Goal: Task Accomplishment & Management: Use online tool/utility

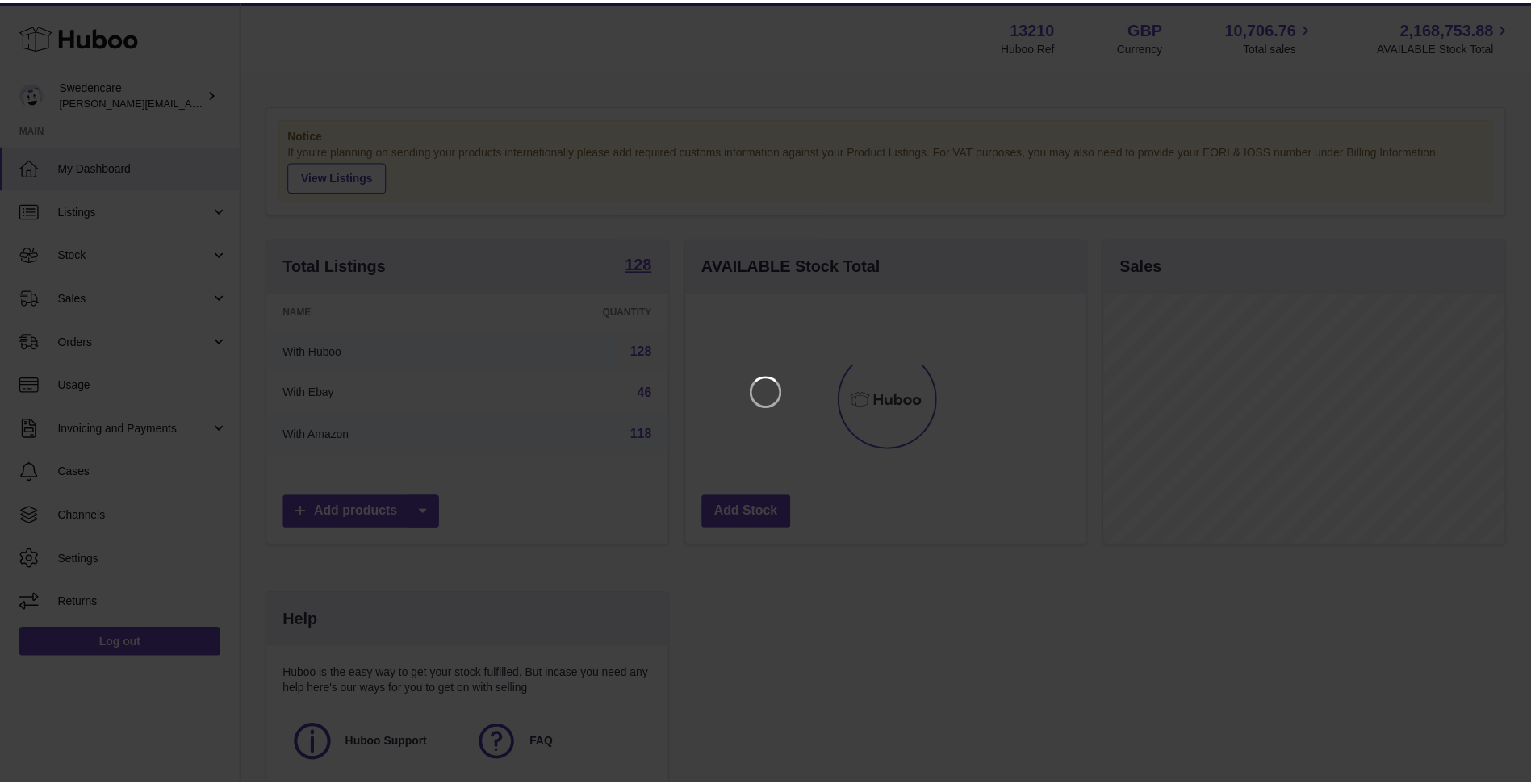
scroll to position [252, 403]
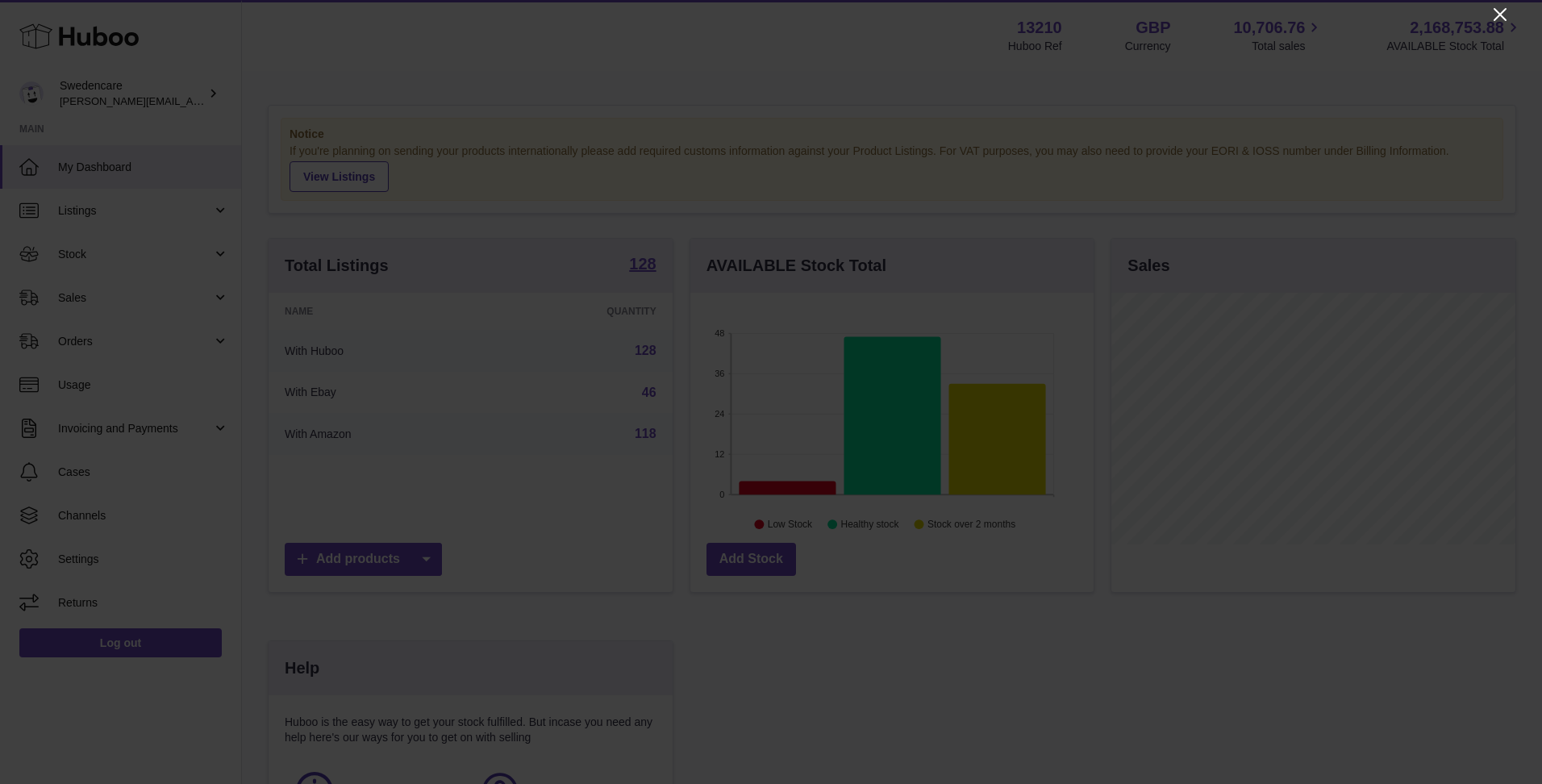
click at [1498, 21] on icon "Close" at bounding box center [1500, 14] width 20 height 20
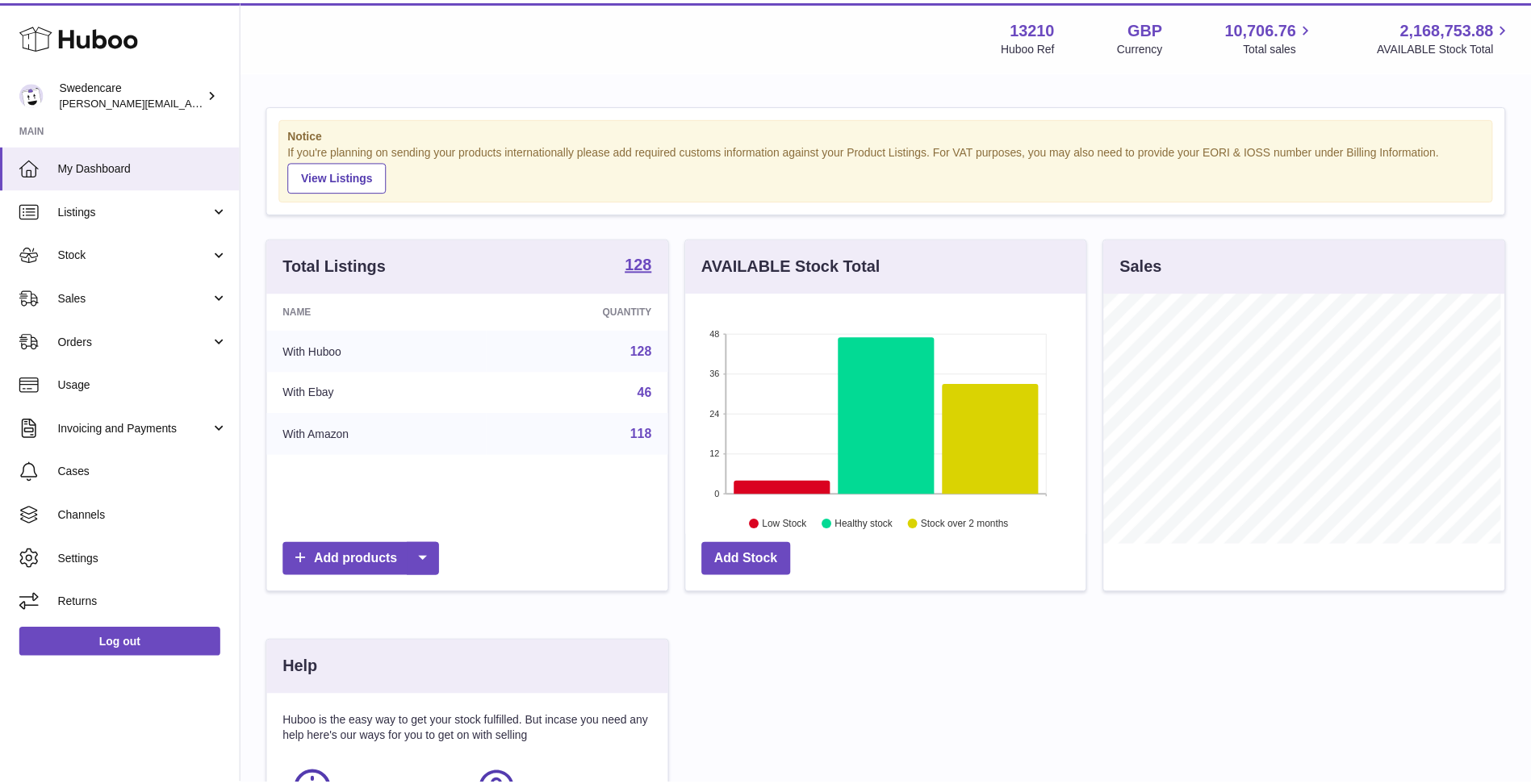
scroll to position [806269, 806454]
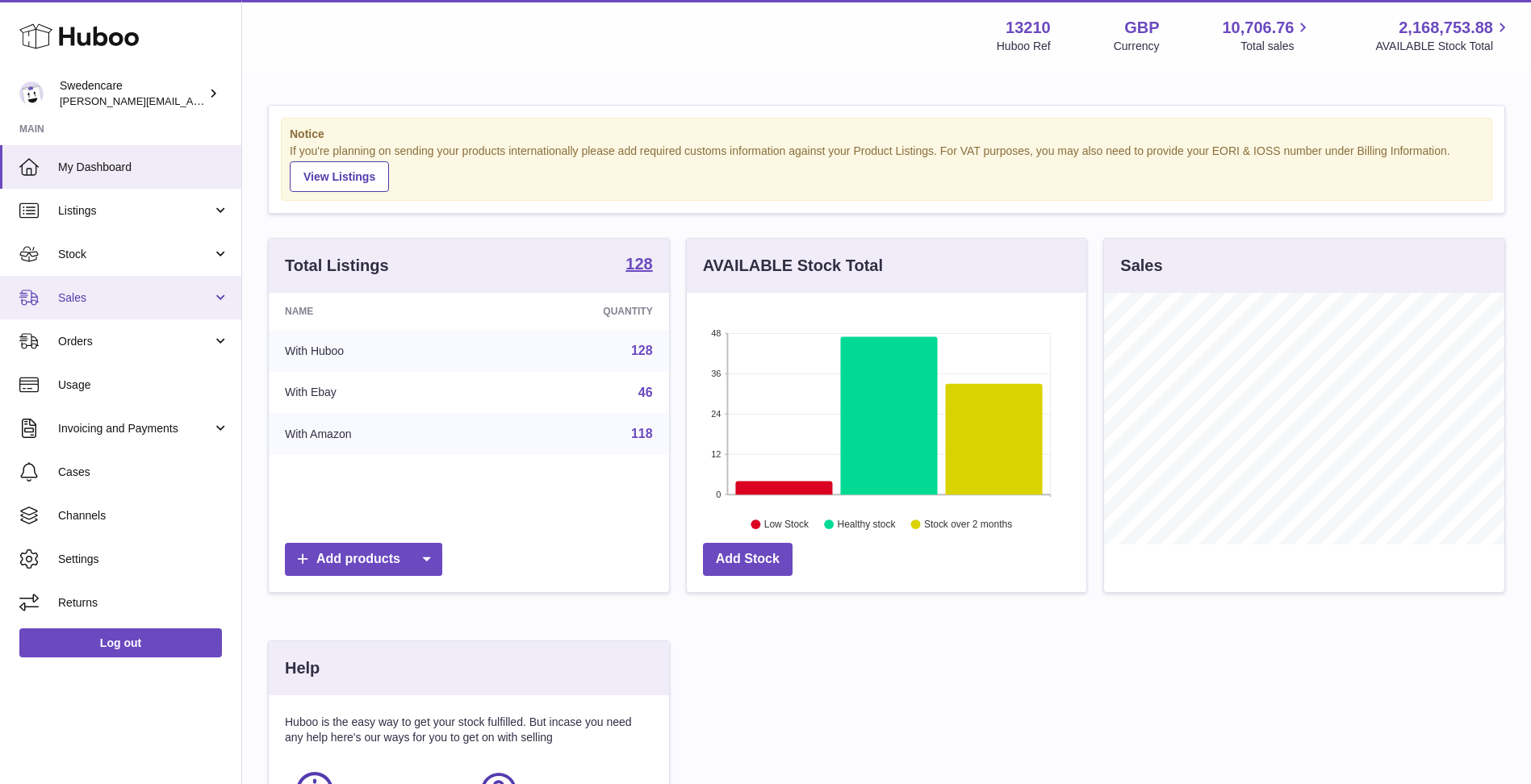
click at [103, 287] on link "Sales" at bounding box center [120, 297] width 241 height 44
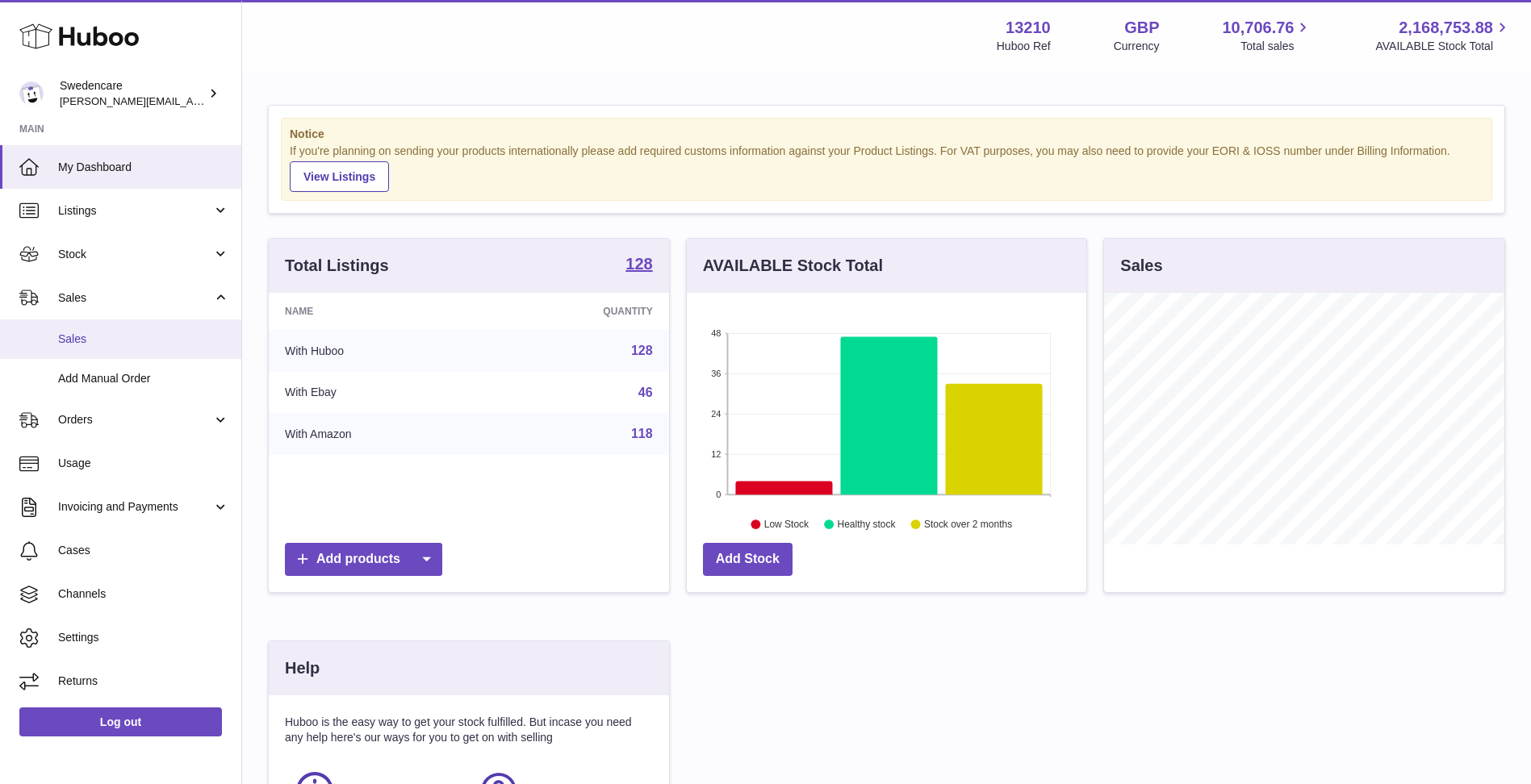
click at [116, 338] on span "Sales" at bounding box center [143, 339] width 171 height 15
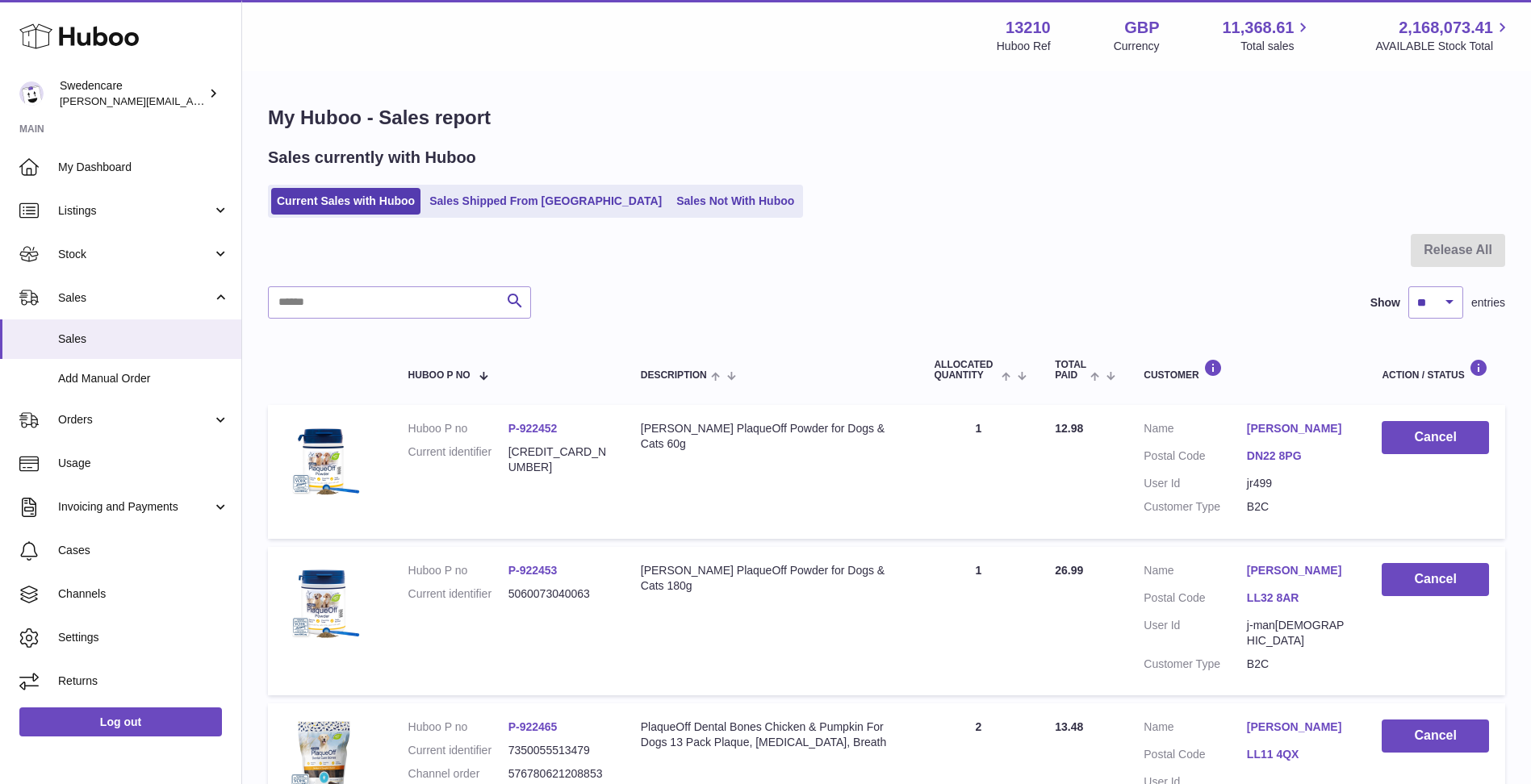
click at [429, 275] on div at bounding box center [887, 260] width 1237 height 53
click at [437, 300] on input "text" at bounding box center [399, 303] width 263 height 32
paste input "**********"
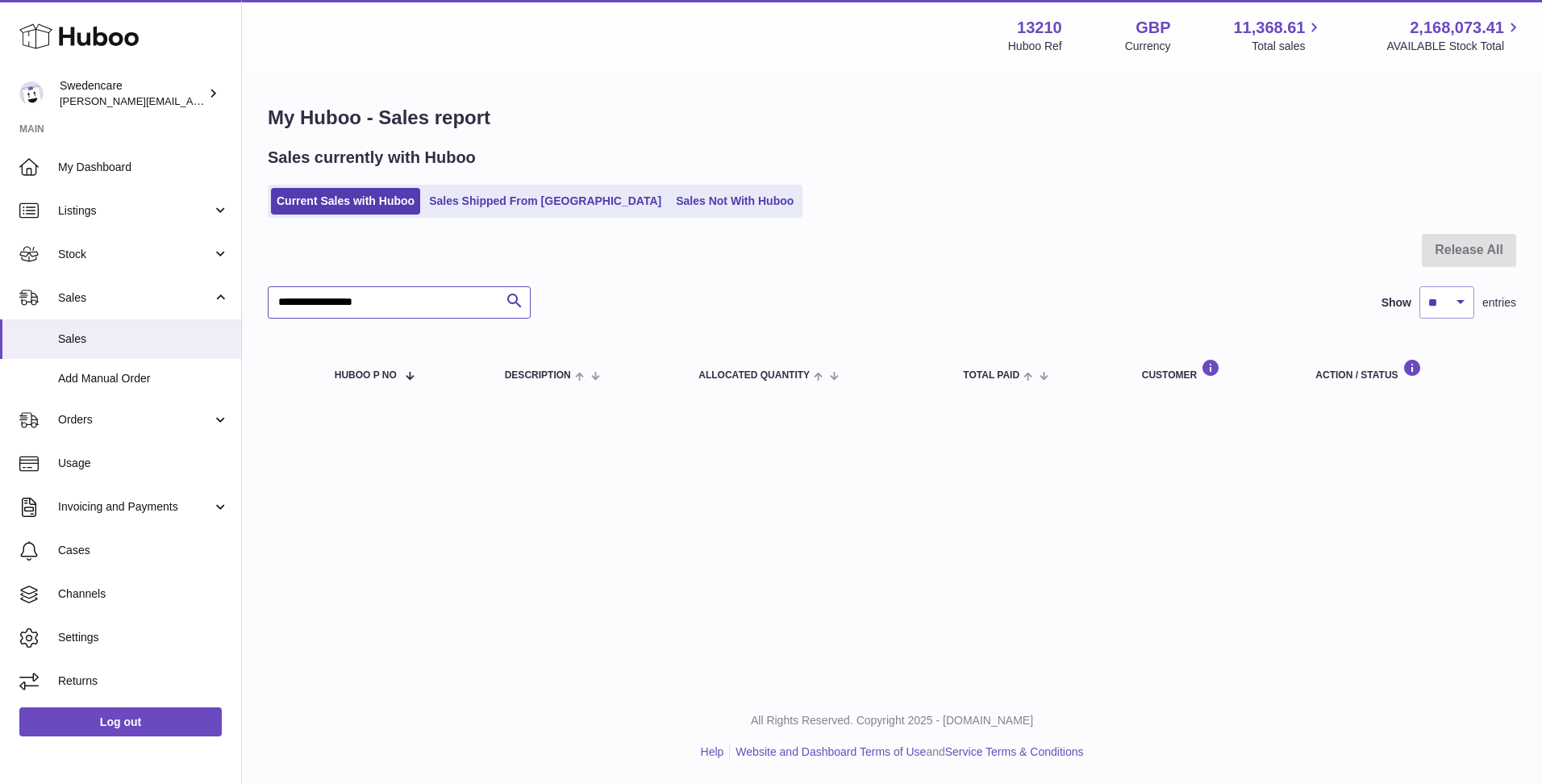
type input "**********"
click at [491, 236] on div at bounding box center [892, 260] width 1248 height 53
click at [500, 191] on link "Sales Shipped From [GEOGRAPHIC_DATA]" at bounding box center [546, 202] width 244 height 27
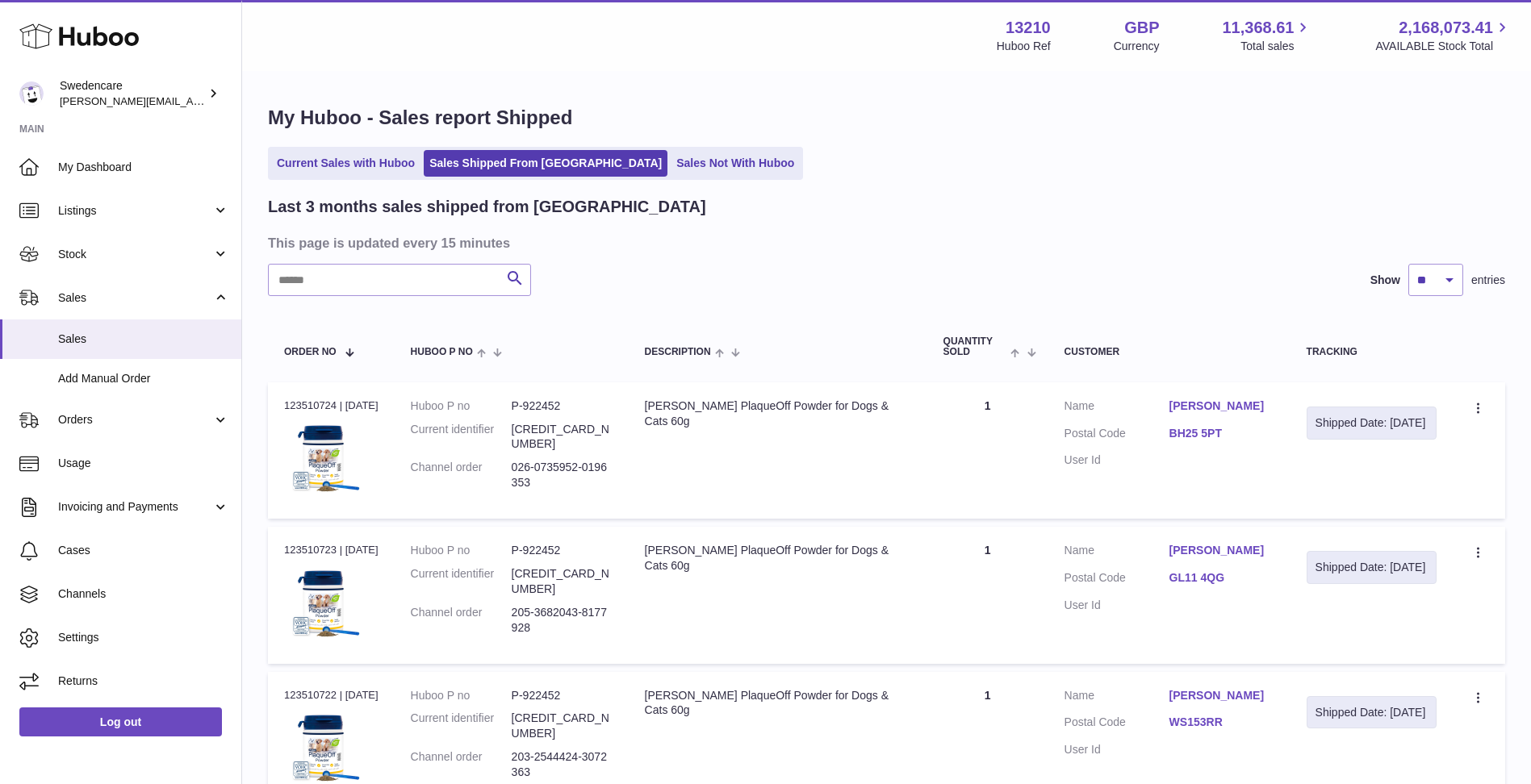
click at [472, 268] on input "text" at bounding box center [399, 280] width 263 height 32
paste input "**********"
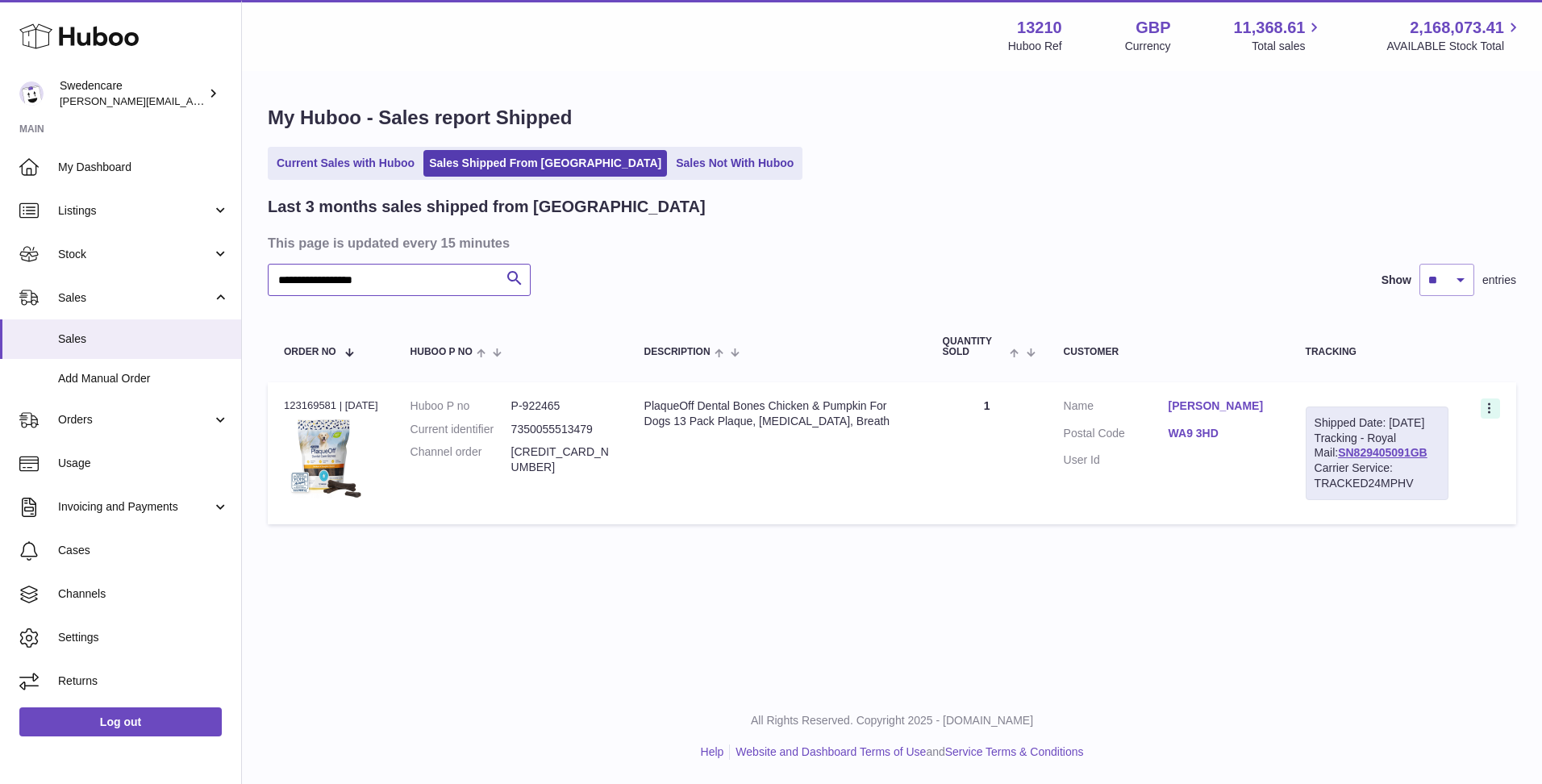
type input "**********"
click at [1482, 409] on icon at bounding box center [1491, 409] width 19 height 16
click at [1175, 244] on h3 "This page is updated every 15 minutes" at bounding box center [890, 243] width 1245 height 18
drag, startPoint x: 1506, startPoint y: 418, endPoint x: 1497, endPoint y: 409, distance: 12.7
click at [1507, 416] on td "Create a ticket Duplicate Order" at bounding box center [1491, 453] width 52 height 142
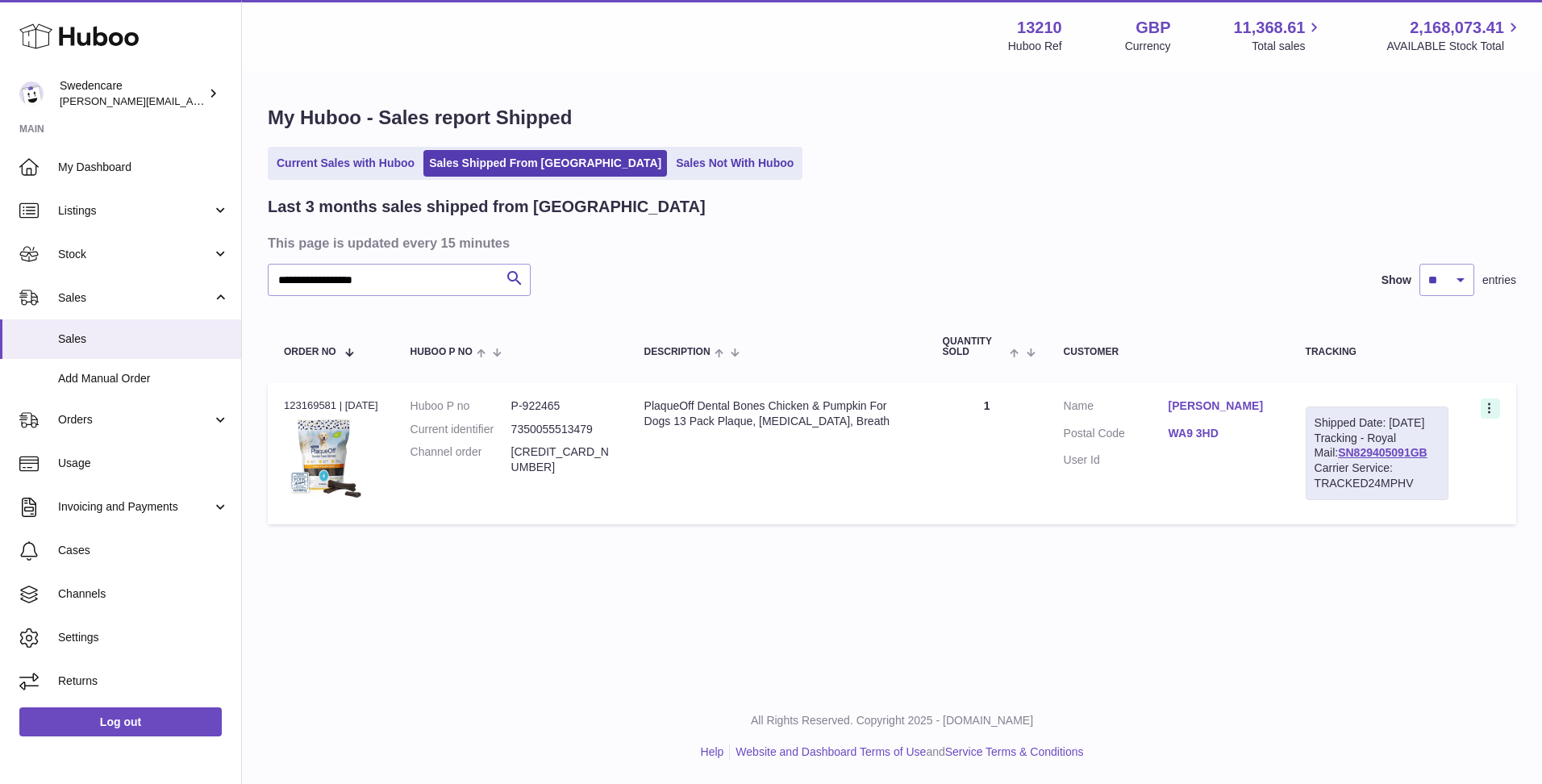
click at [1486, 401] on icon at bounding box center [1491, 409] width 19 height 16
click at [1434, 465] on li "Duplicate Order" at bounding box center [1419, 478] width 161 height 35
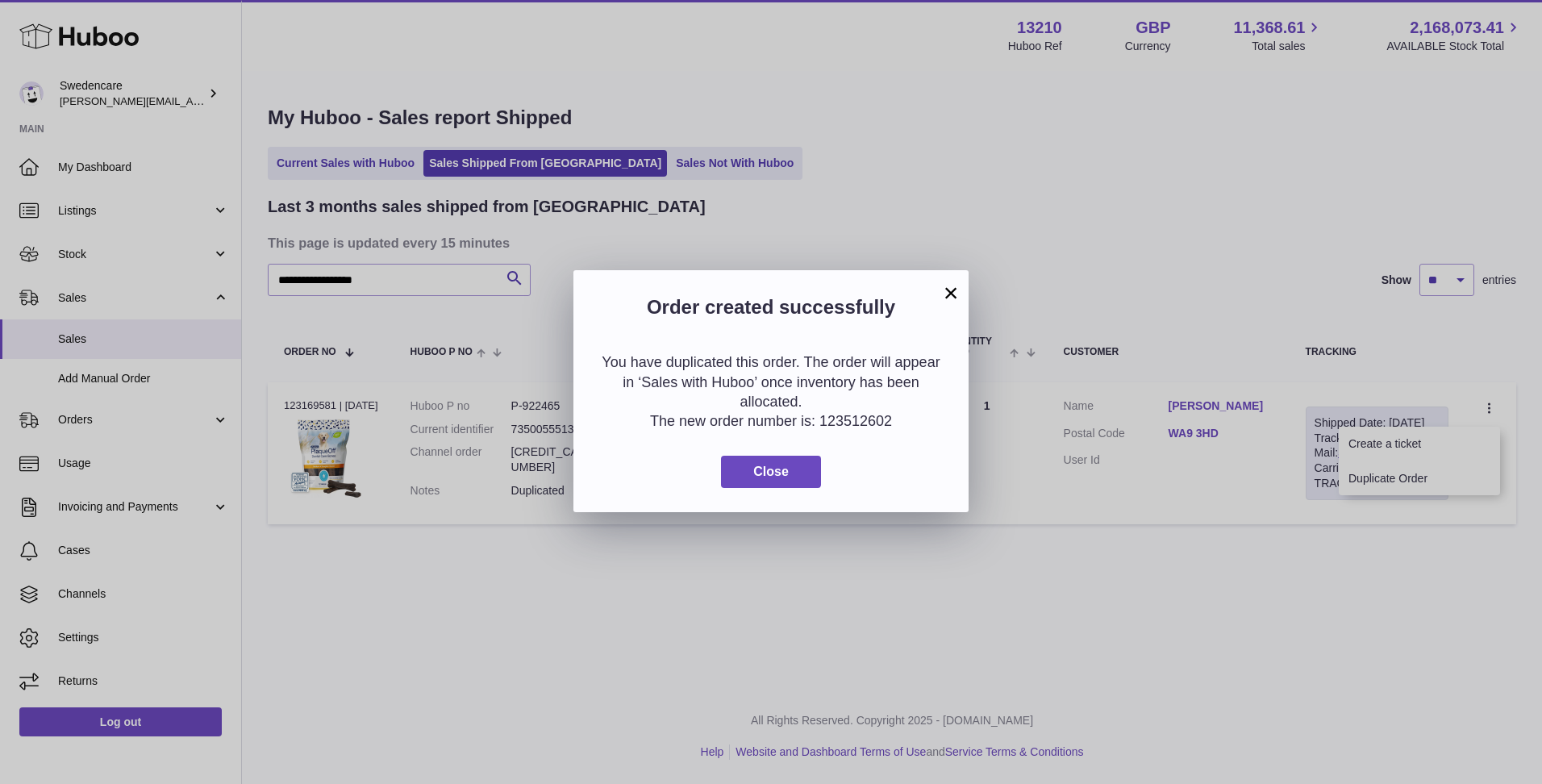
click at [952, 293] on button "×" at bounding box center [951, 293] width 20 height 20
